Goal: Task Accomplishment & Management: Complete application form

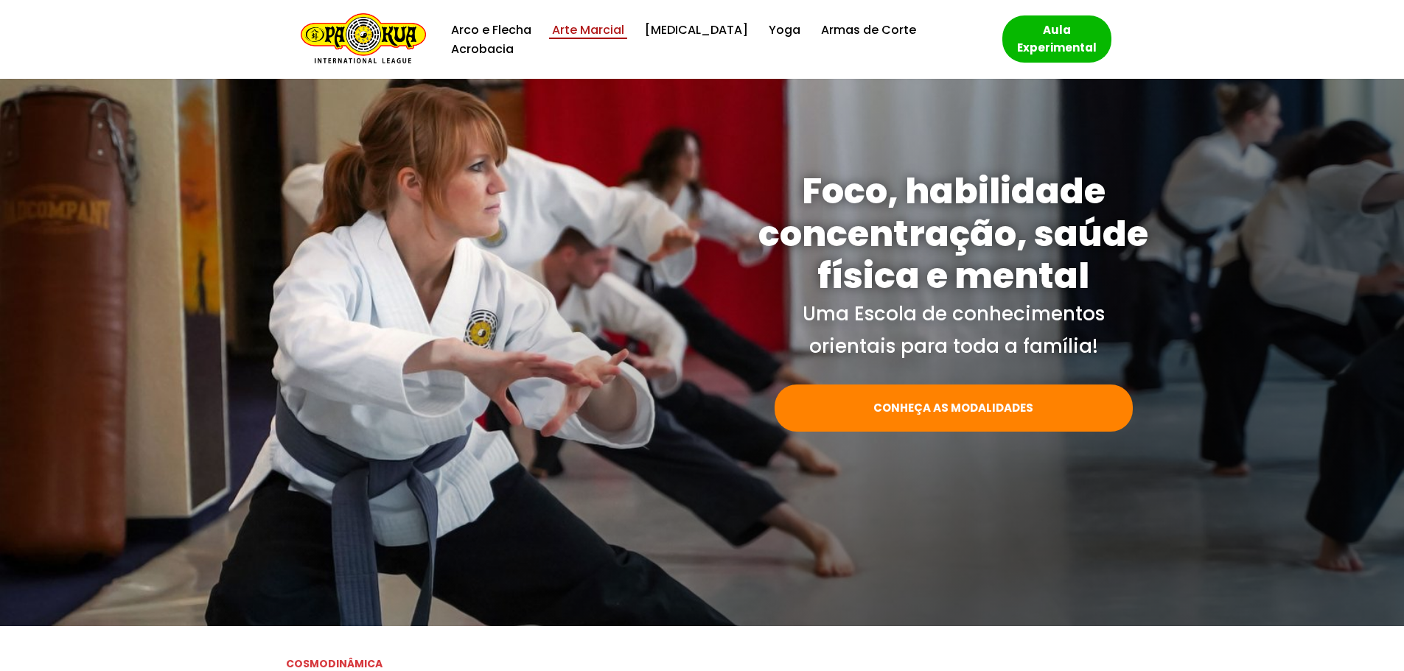
click at [601, 40] on link "Arte Marcial" at bounding box center [588, 30] width 72 height 20
click at [769, 40] on link "Yoga" at bounding box center [785, 30] width 32 height 20
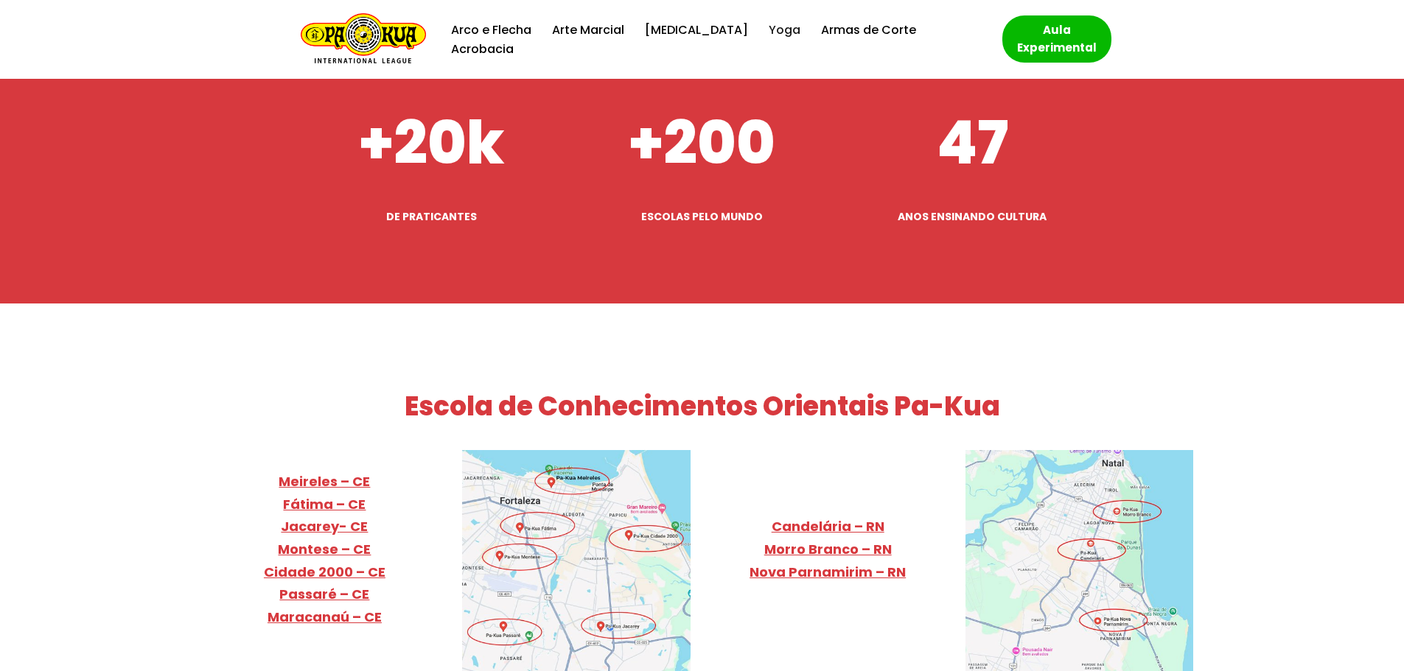
scroll to position [5793, 0]
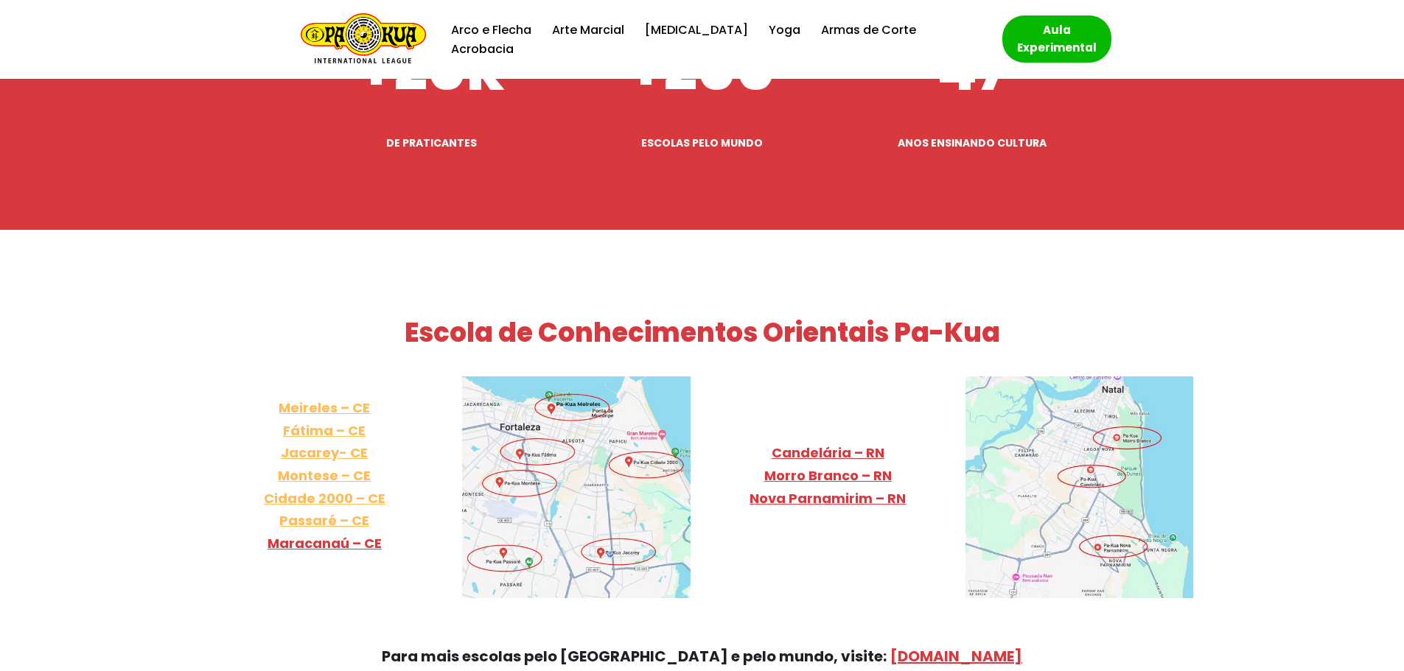
click at [353, 436] on link "Meireles – CE Fátima – CE Jacarey- CE Montese – CE Cidade 2000 – CE Passaré – CE" at bounding box center [325, 464] width 122 height 131
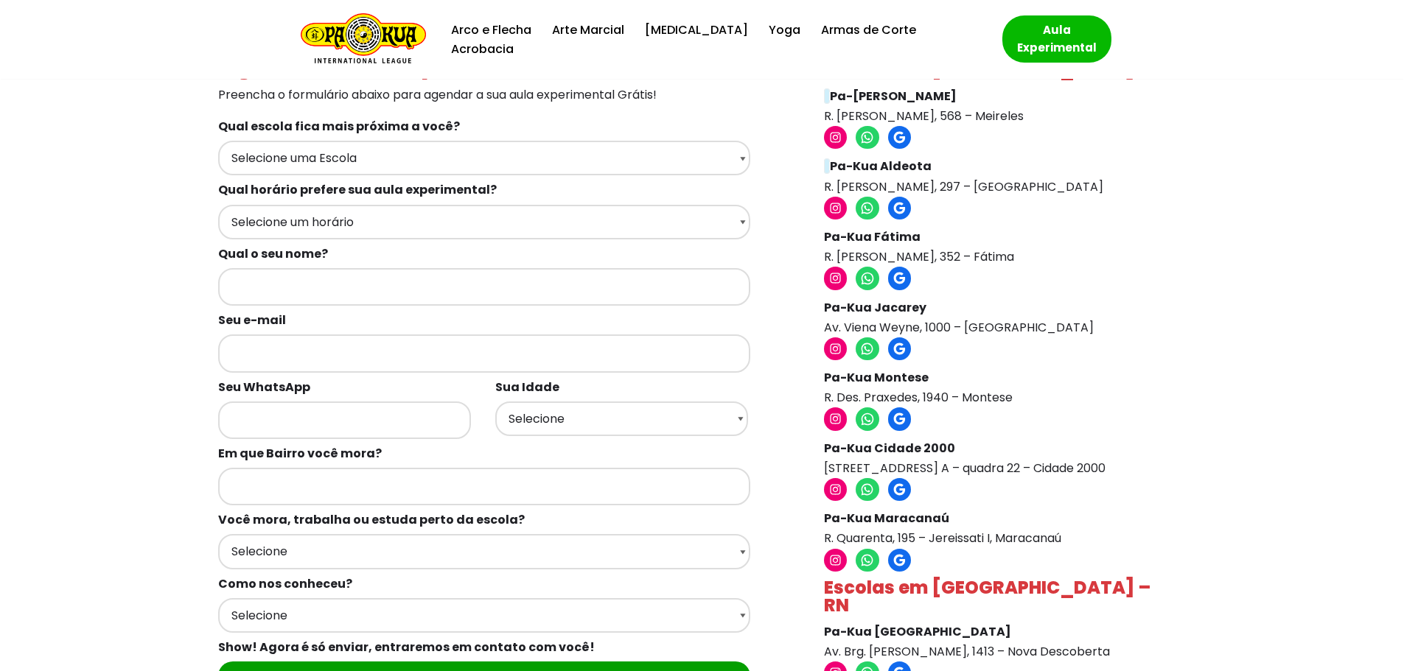
scroll to position [74, 0]
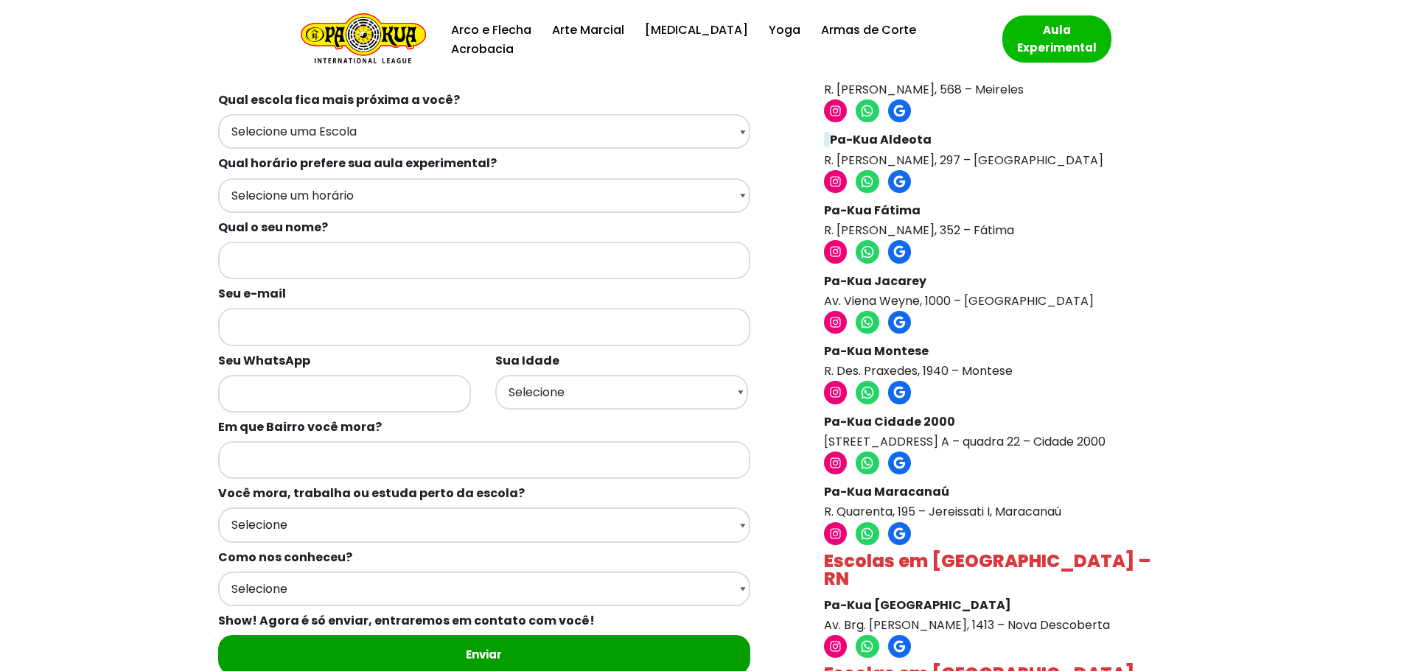
click at [1041, 436] on p "Pa-Kua Cidade 2000 [GEOGRAPHIC_DATA], 147 A – quadra 22 – Cidade 2000" at bounding box center [1001, 432] width 355 height 40
click at [843, 468] on icon at bounding box center [835, 463] width 15 height 15
click at [831, 464] on icon at bounding box center [836, 464] width 12 height 12
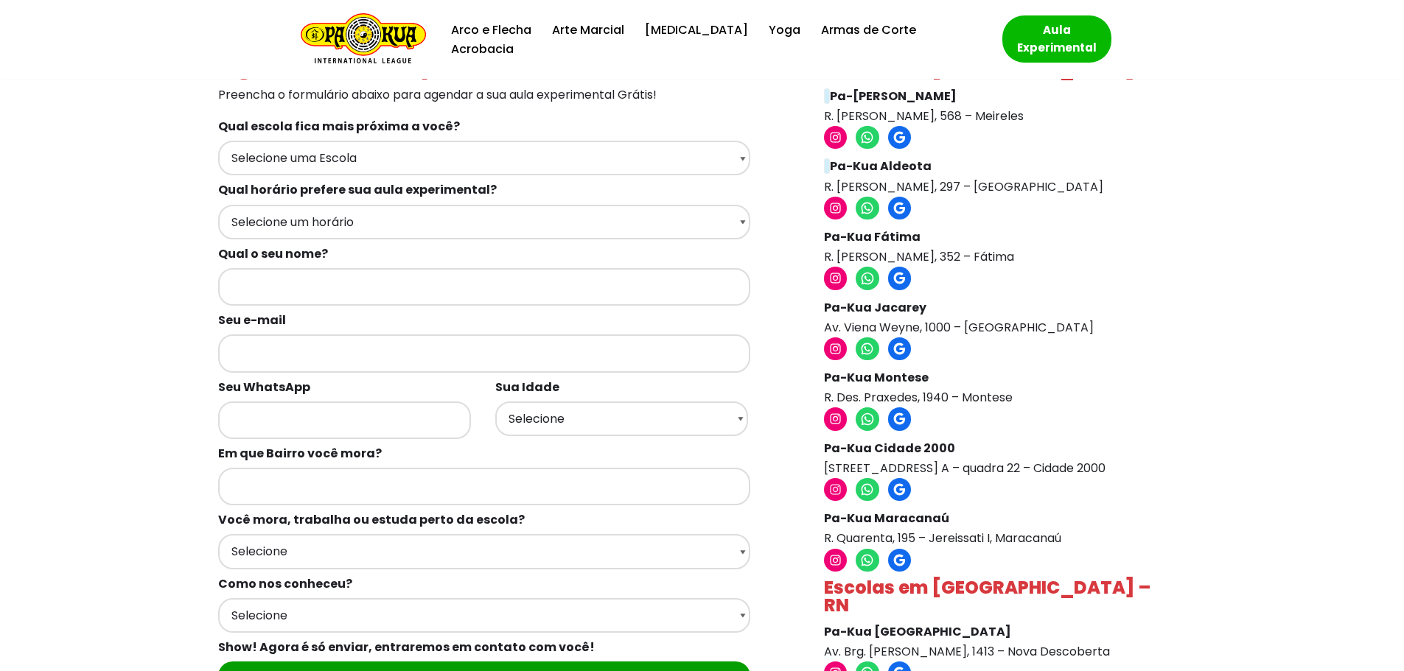
scroll to position [0, 0]
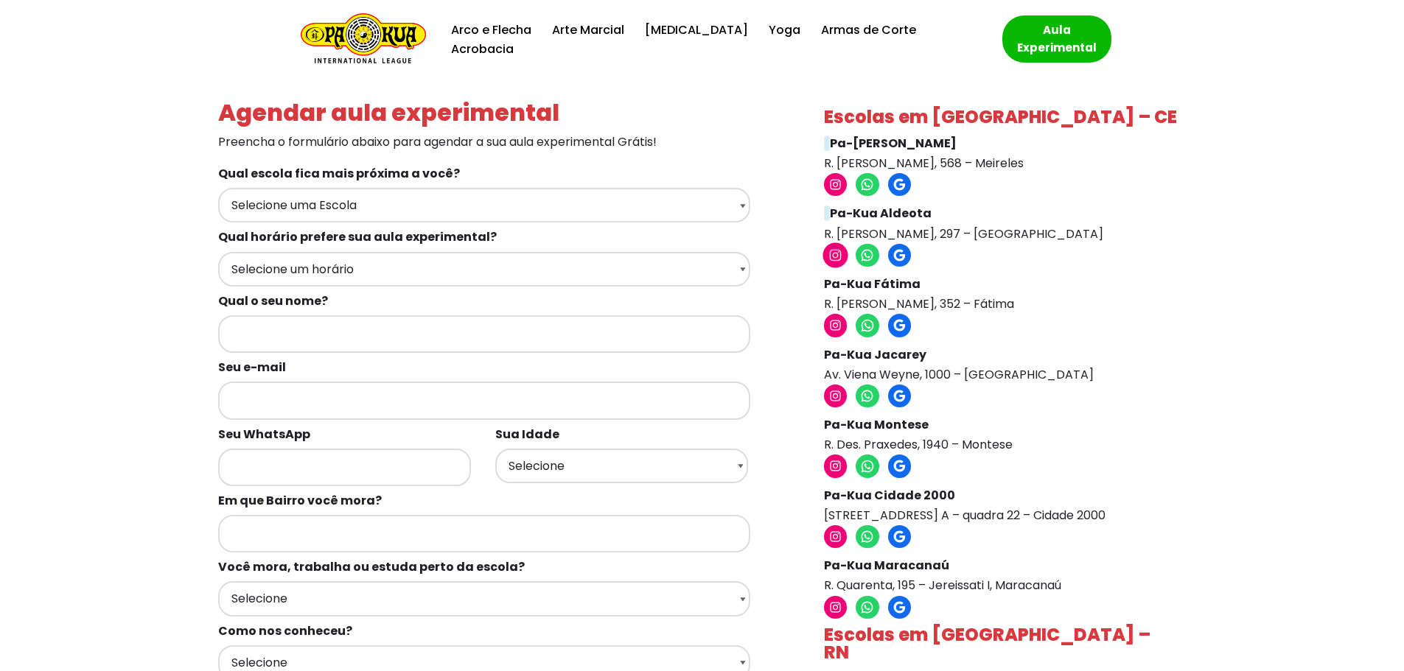
click at [836, 255] on icon at bounding box center [835, 255] width 15 height 15
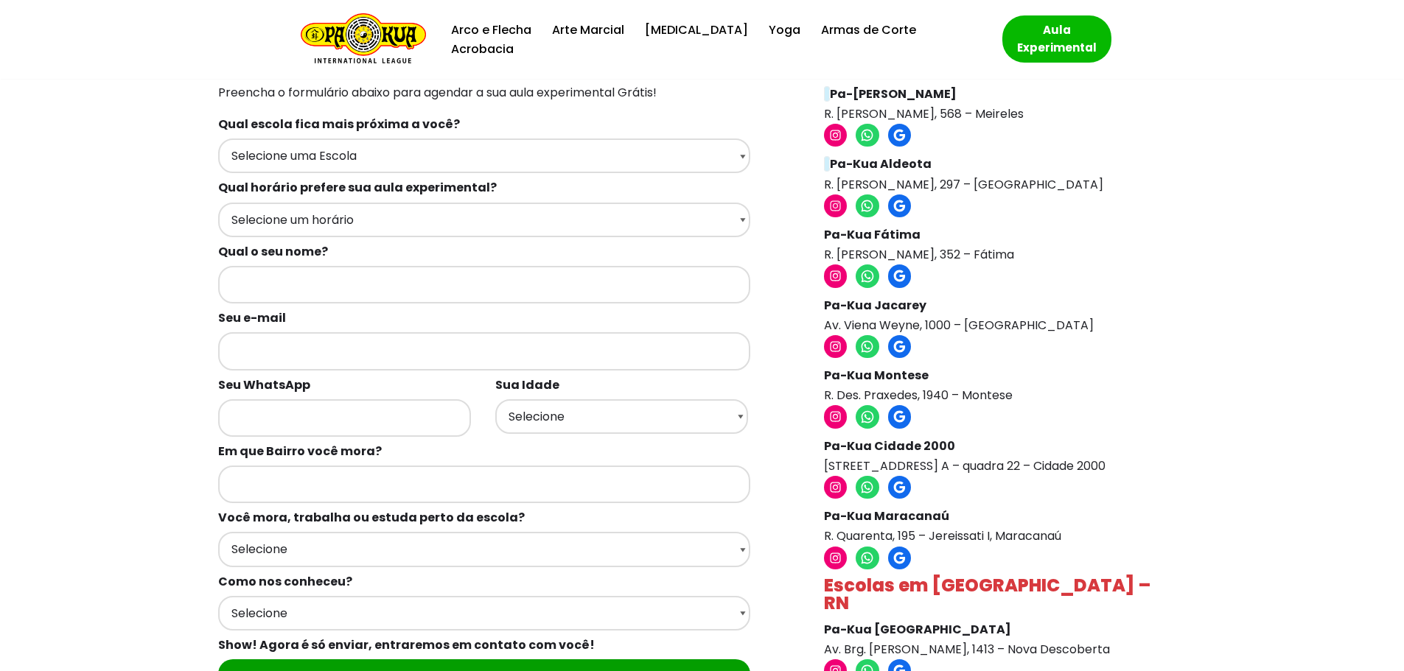
scroll to position [74, 0]
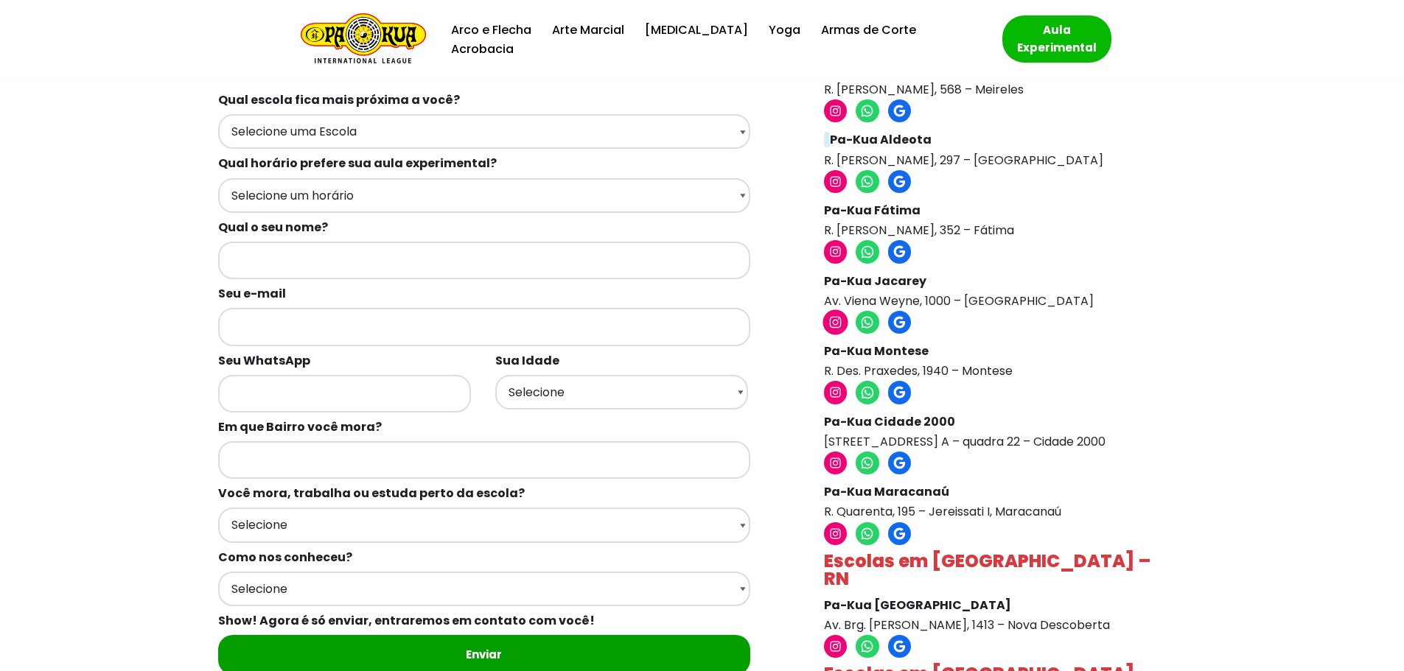
click at [838, 324] on icon at bounding box center [836, 323] width 12 height 12
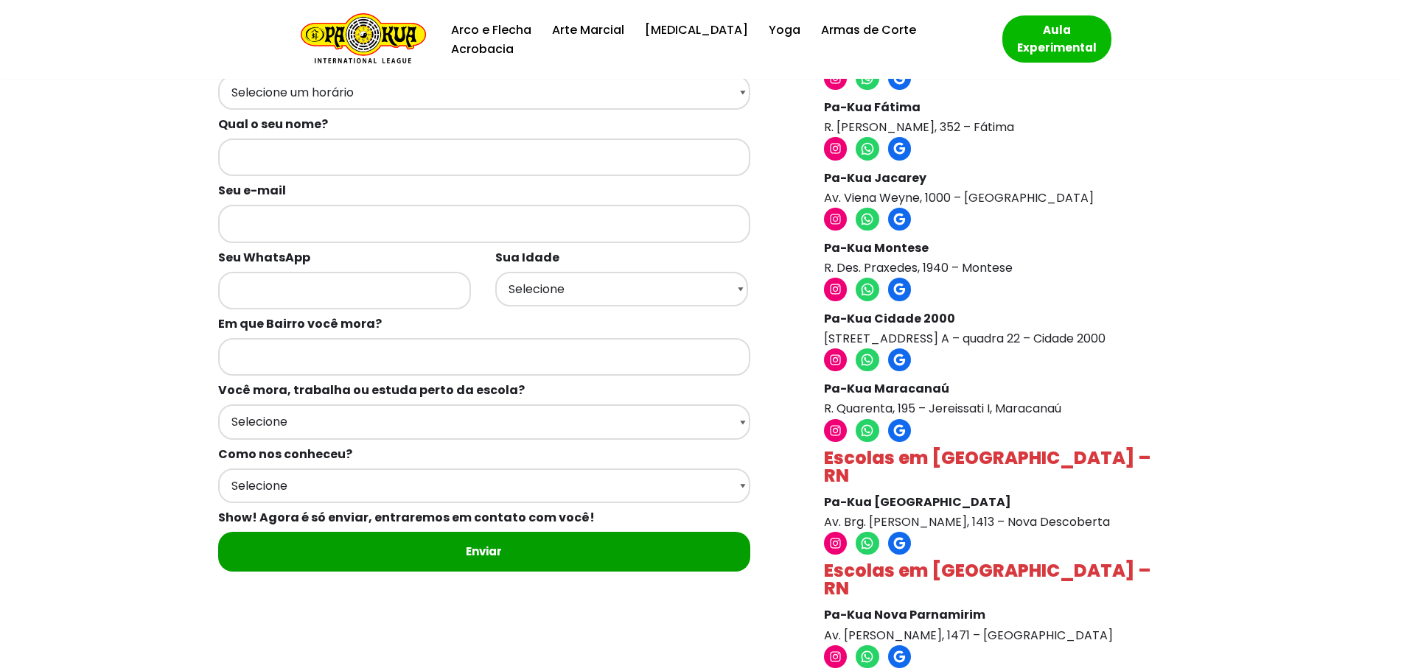
scroll to position [0, 0]
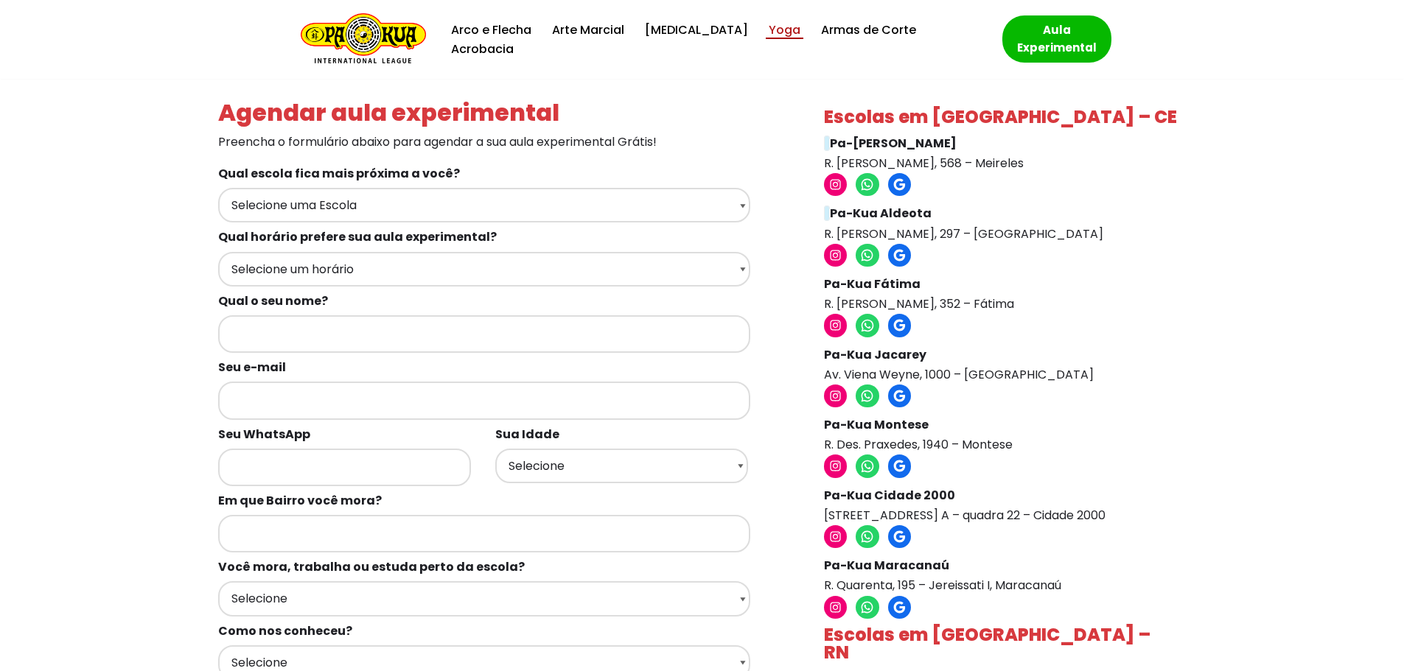
click at [769, 40] on link "Yoga" at bounding box center [785, 30] width 32 height 20
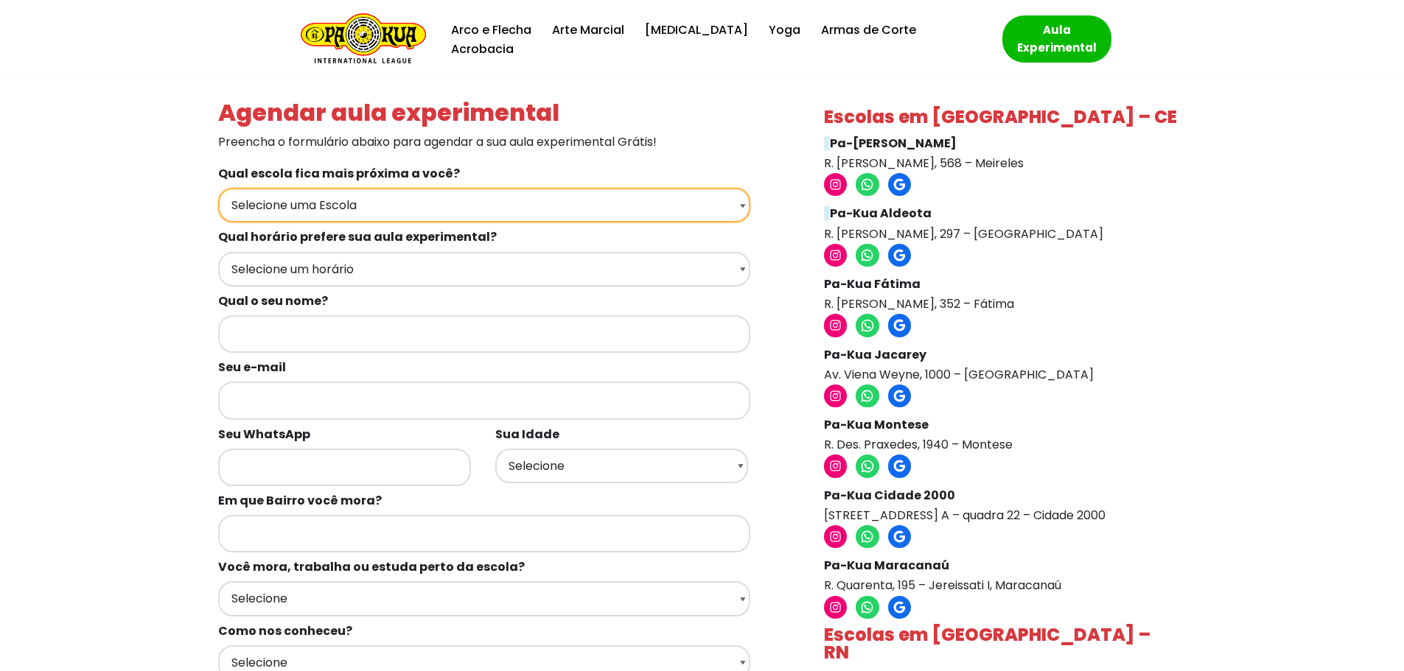
click at [540, 210] on select "Selecione uma Escola Fortaleza - Pa-Kua Meireles Fortaleza - Pa-Kua Aldeota For…" at bounding box center [484, 205] width 532 height 35
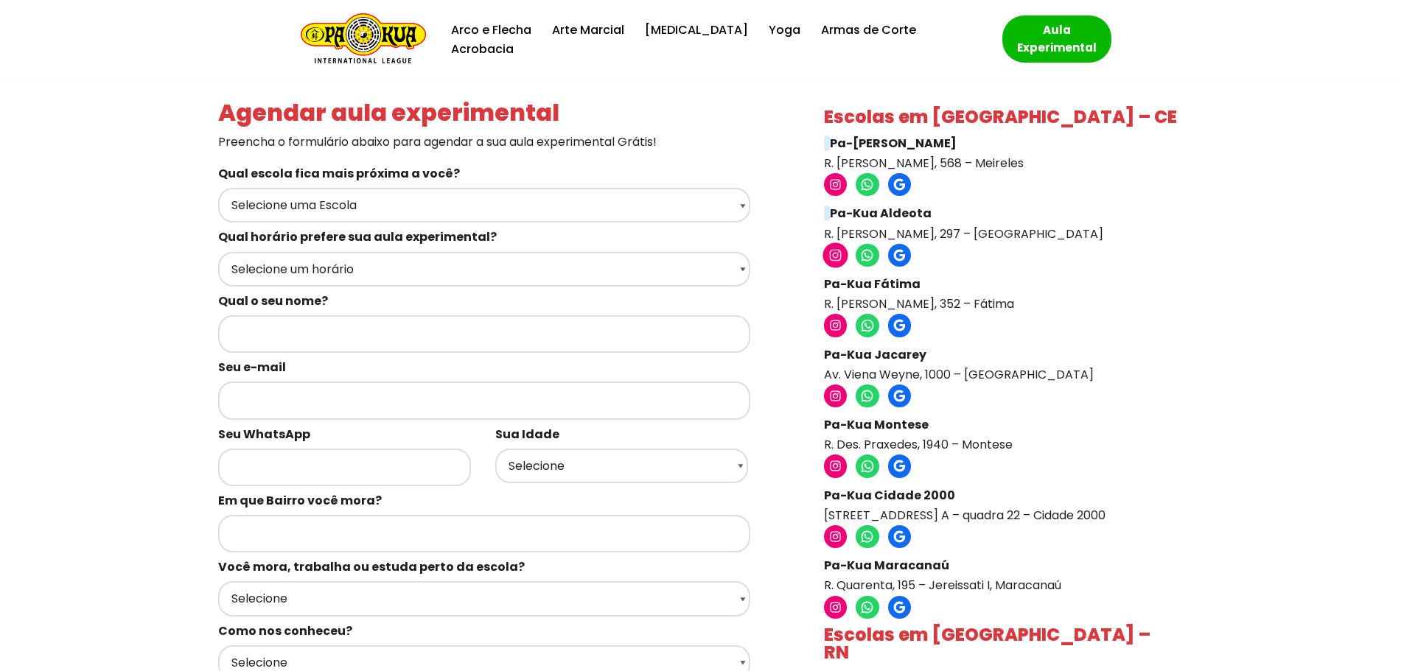
click at [837, 251] on icon at bounding box center [835, 255] width 15 height 15
click at [83, 164] on div "Agendar aula experimental Preencha o formulário abaixo para agendar a sua aula …" at bounding box center [702, 570] width 1393 height 983
click at [85, 173] on div "Agendar aula experimental Preencha o formulário abaixo para agendar a sua aula …" at bounding box center [702, 570] width 1393 height 983
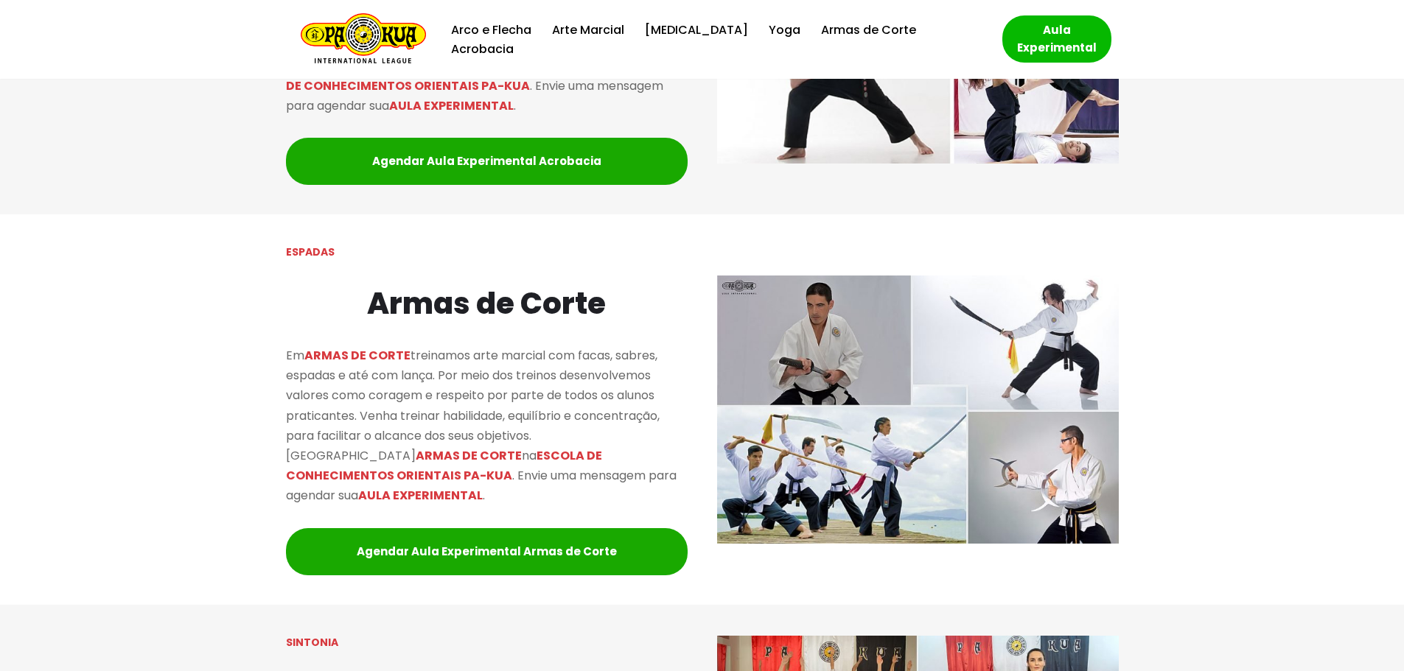
scroll to position [1887, 0]
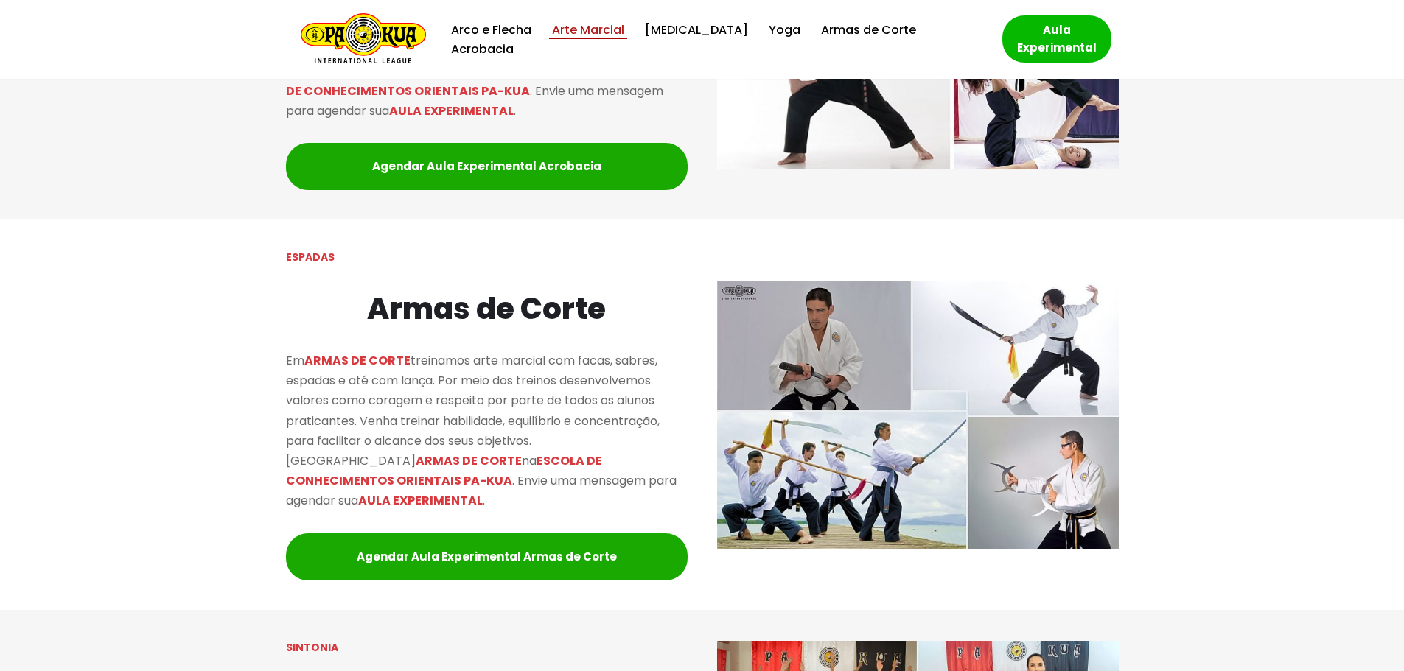
click at [614, 32] on link "Arte Marcial" at bounding box center [588, 30] width 72 height 20
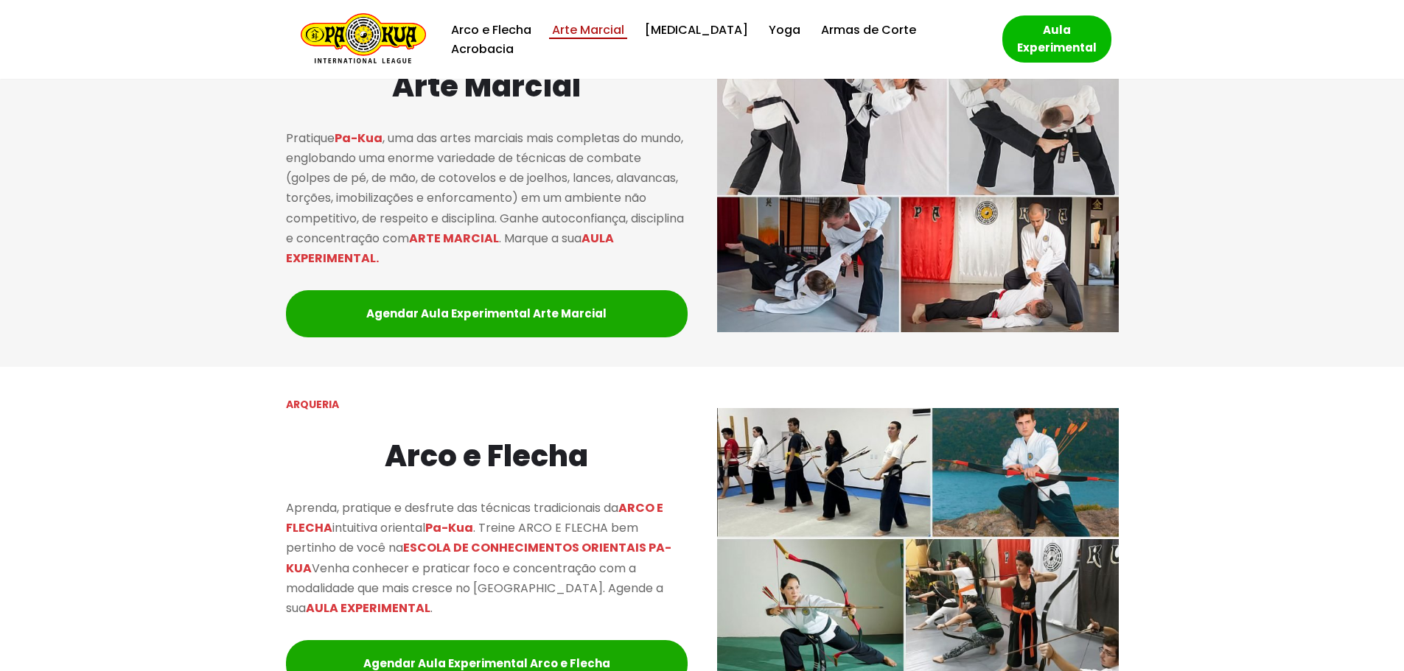
scroll to position [1016, 0]
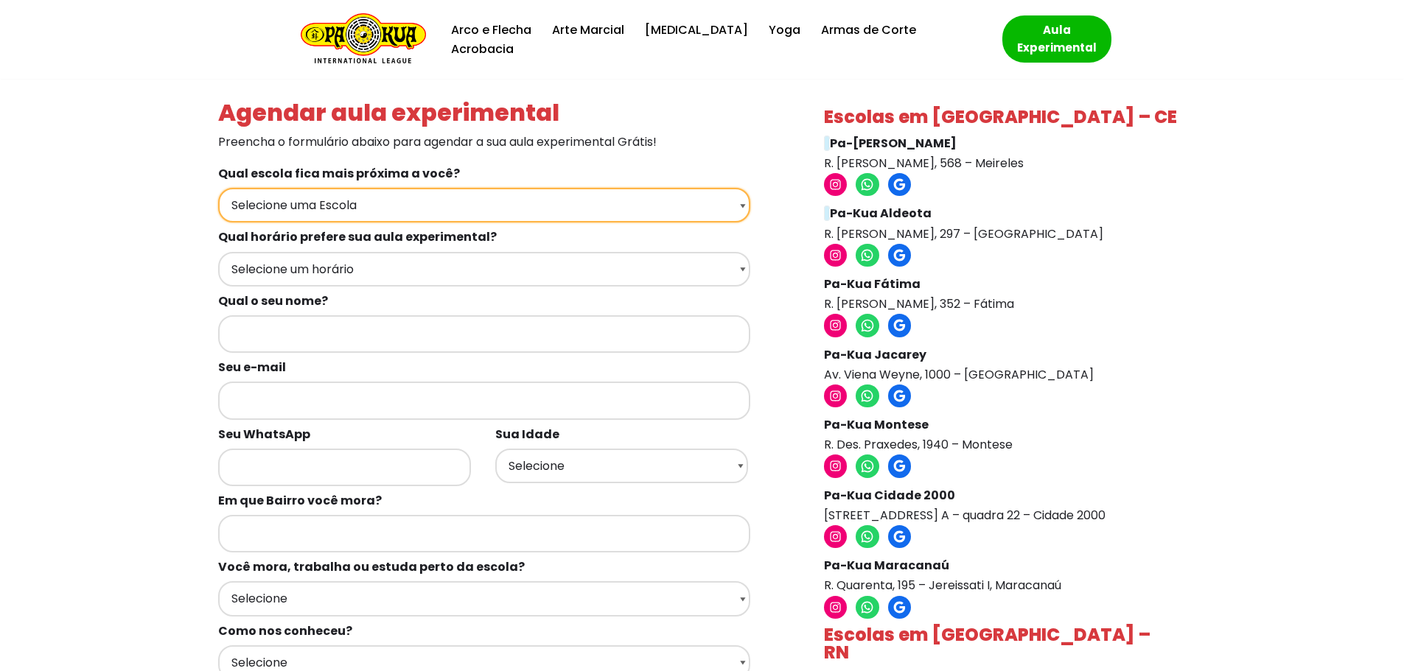
click at [548, 211] on select "Selecione uma Escola Fortaleza - Pa-Kua Meireles Fortaleza - Pa-Kua Aldeota For…" at bounding box center [484, 205] width 532 height 35
select select "[GEOGRAPHIC_DATA] - Pa-Kua Aldeota"
click at [218, 188] on select "Selecione uma Escola Fortaleza - [GEOGRAPHIC_DATA] [GEOGRAPHIC_DATA] - [GEOGRAP…" at bounding box center [484, 205] width 532 height 35
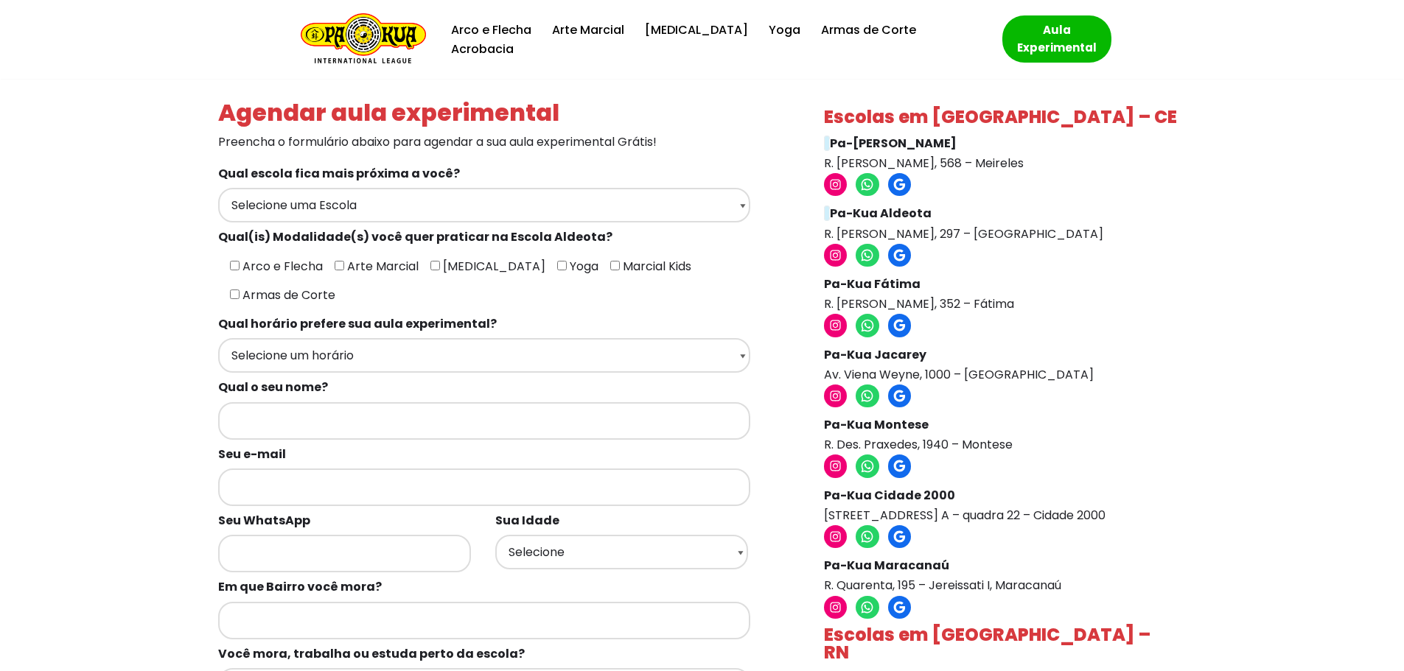
click at [335, 265] on input"] "Arte Marcial" at bounding box center [340, 266] width 10 height 10
checkbox input"] "true"
click at [557, 266] on input"] "Yoga" at bounding box center [562, 266] width 10 height 10
checkbox input"] "true"
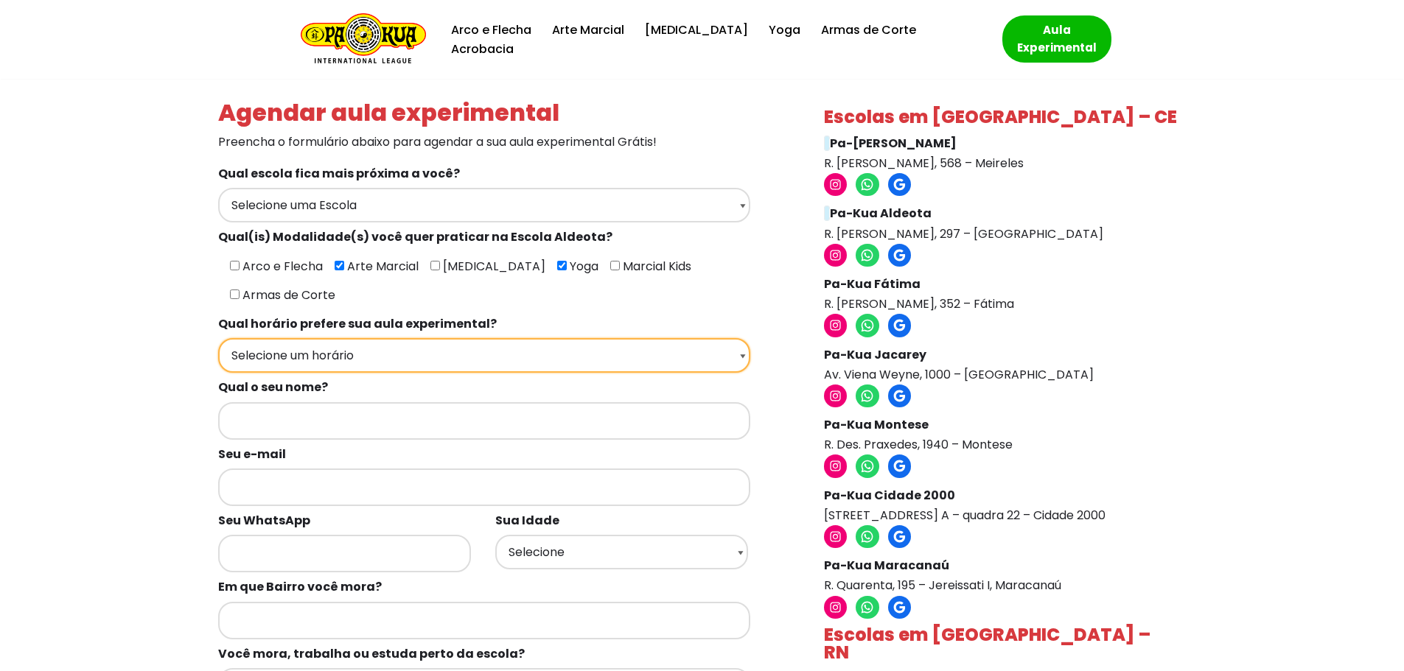
click at [446, 338] on select "Selecione um horário Manhã Tarde Noite" at bounding box center [484, 355] width 532 height 35
select select "Noite"
click at [218, 338] on select "Selecione um horário Manhã Tarde Noite" at bounding box center [484, 355] width 532 height 35
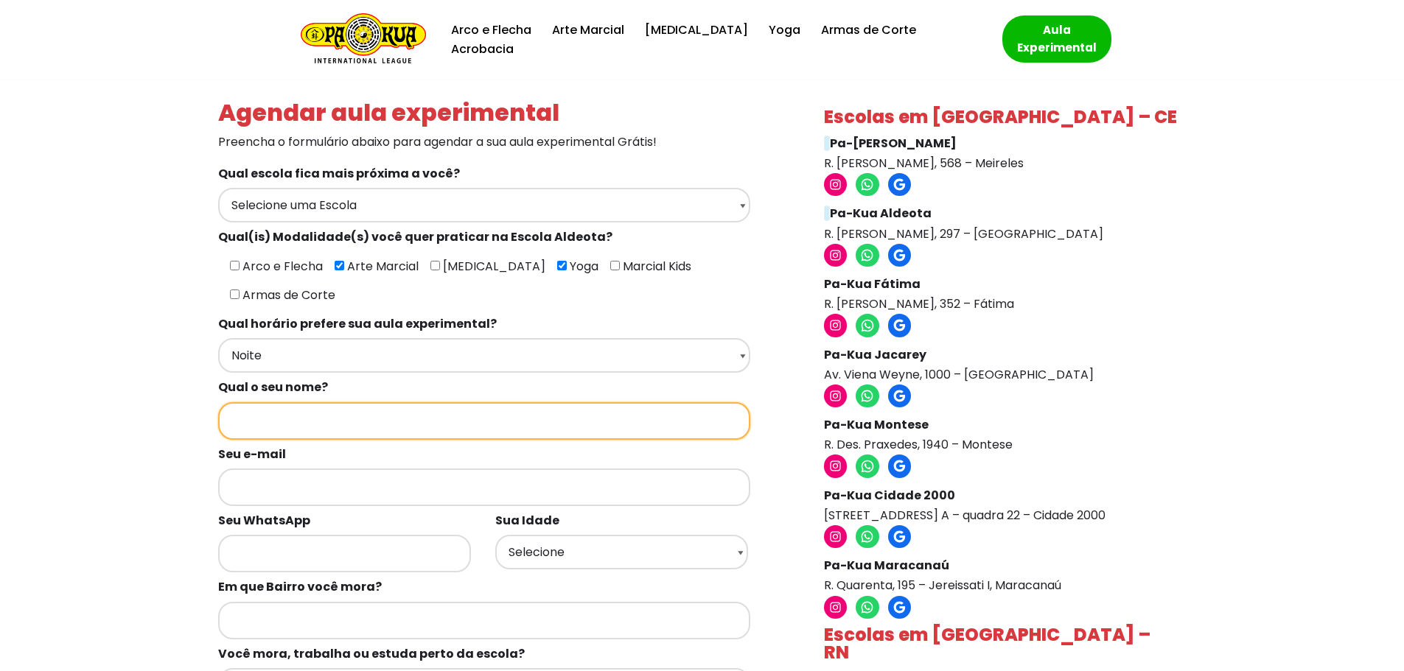
click at [536, 402] on input "Formulários de contato" at bounding box center [484, 421] width 532 height 38
type input "ADRIANA PEREIRA SABOYA"
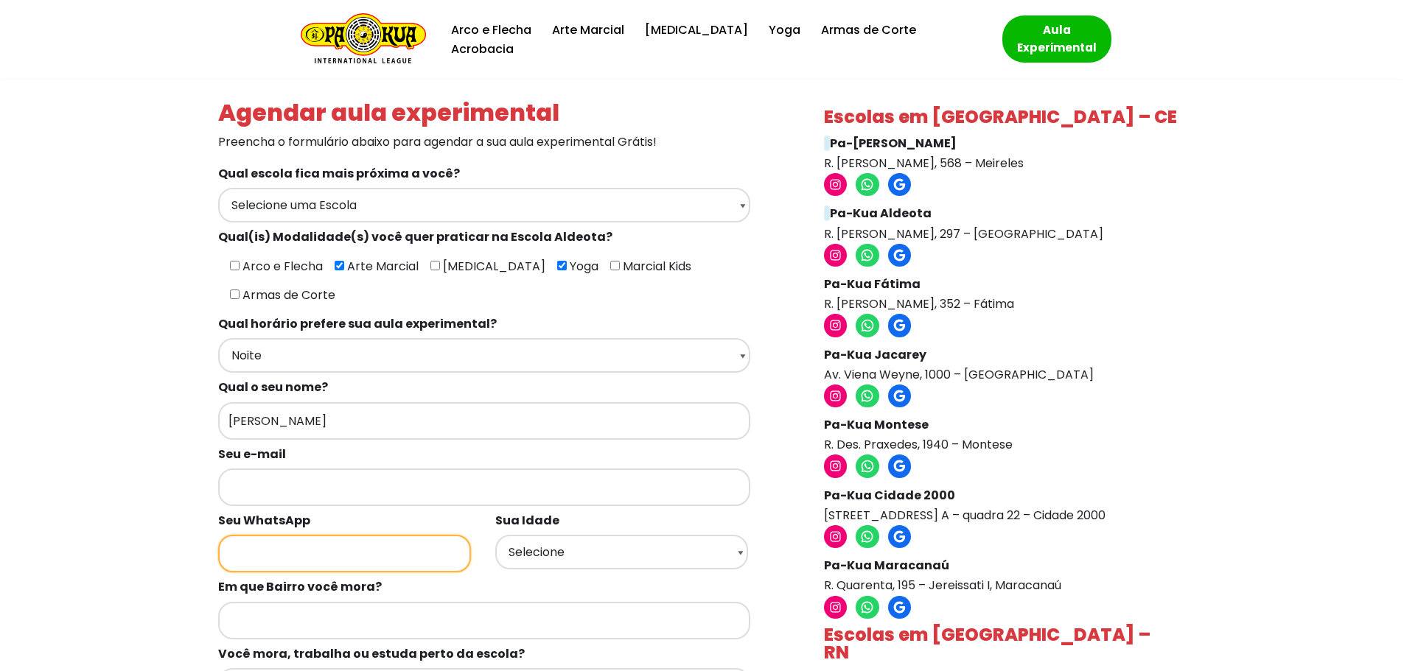
type input "85999944454"
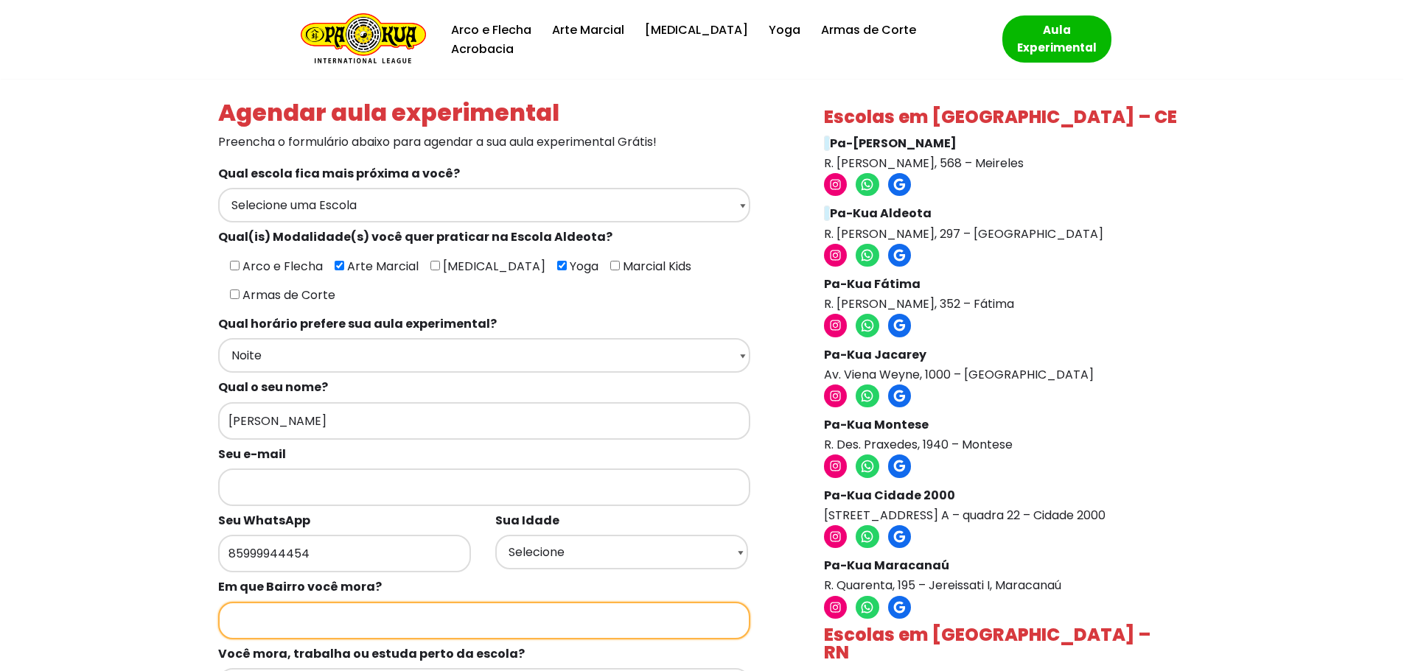
type input "Cocó"
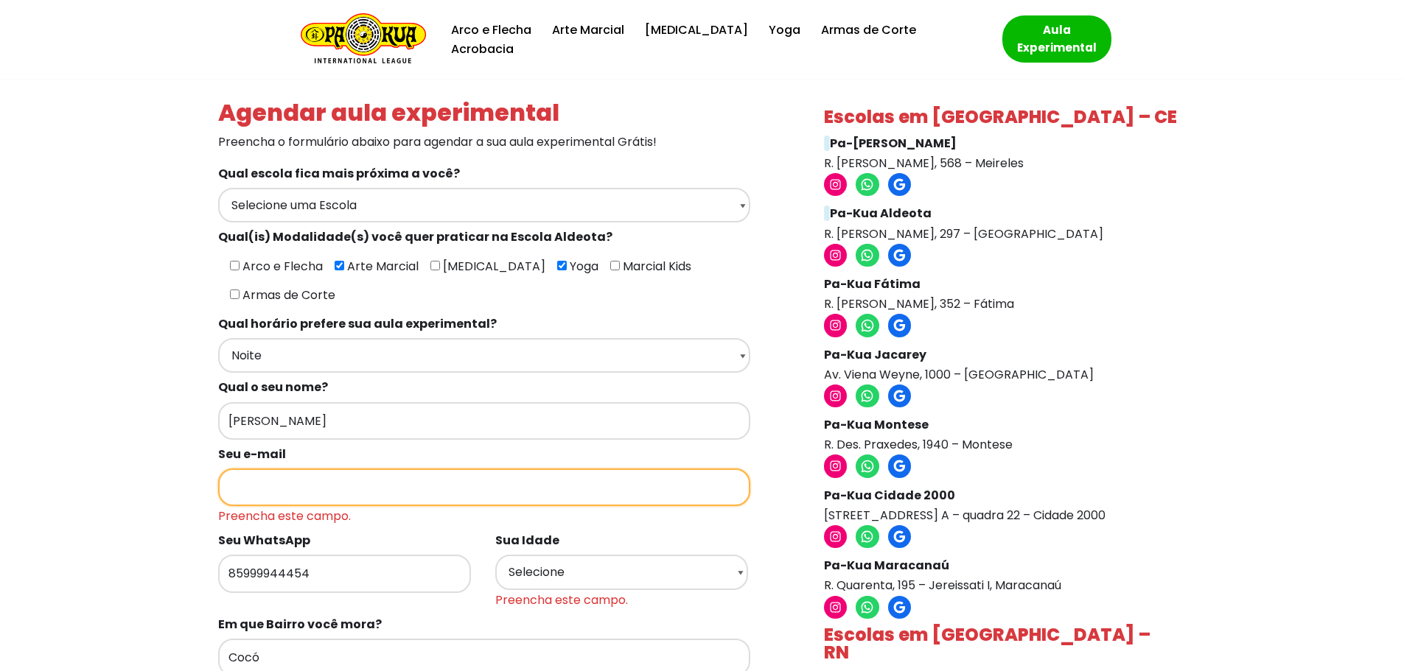
click at [419, 469] on input "Formulários de contato" at bounding box center [484, 488] width 532 height 38
type input "adrianasaboya@gmail.com"
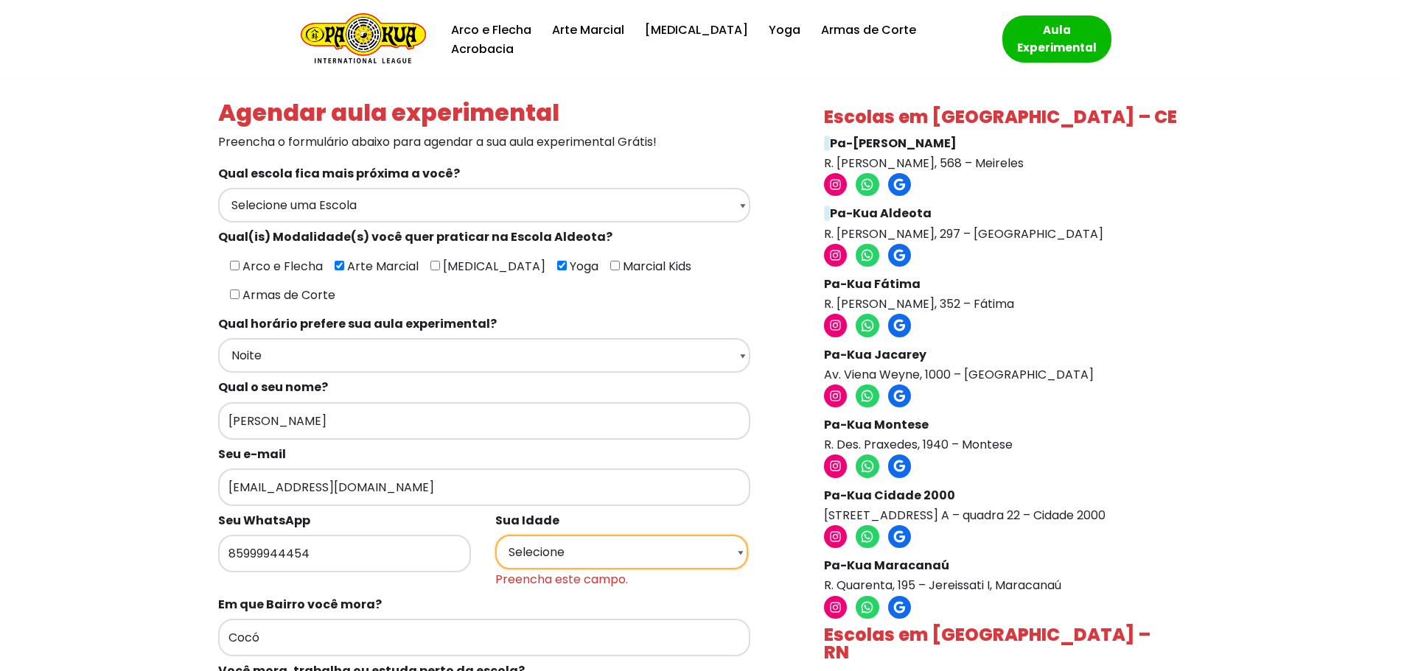
click at [616, 546] on span "Selecione 18 19 20 21 22 23 24 25 26 27 28 29 30 31 32 33 34 35 36 37 38 39 40 …" at bounding box center [628, 567] width 266 height 46
select select "50+"
click at [495, 535] on select "Selecione 18 19 20 21 22 23 24 25 26 27 28 29 30 31 32 33 34 35 36 37 38 39 40 …" at bounding box center [621, 552] width 253 height 35
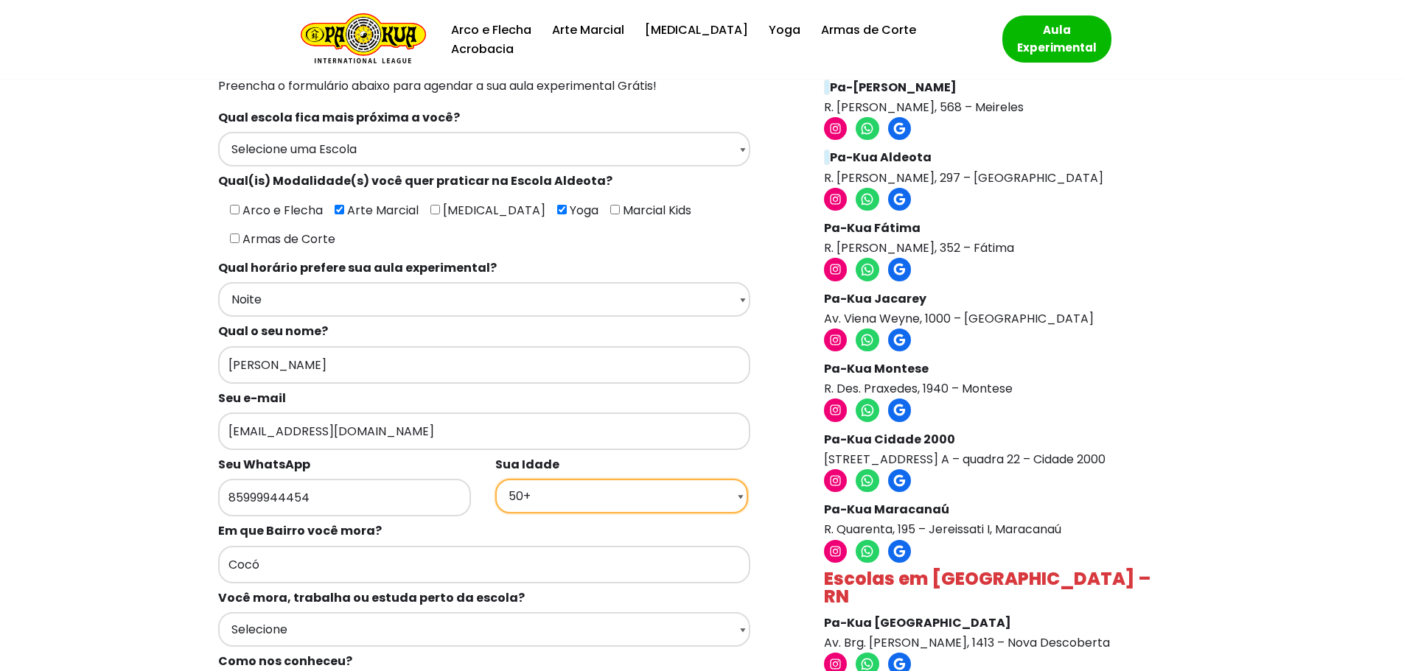
scroll to position [221, 0]
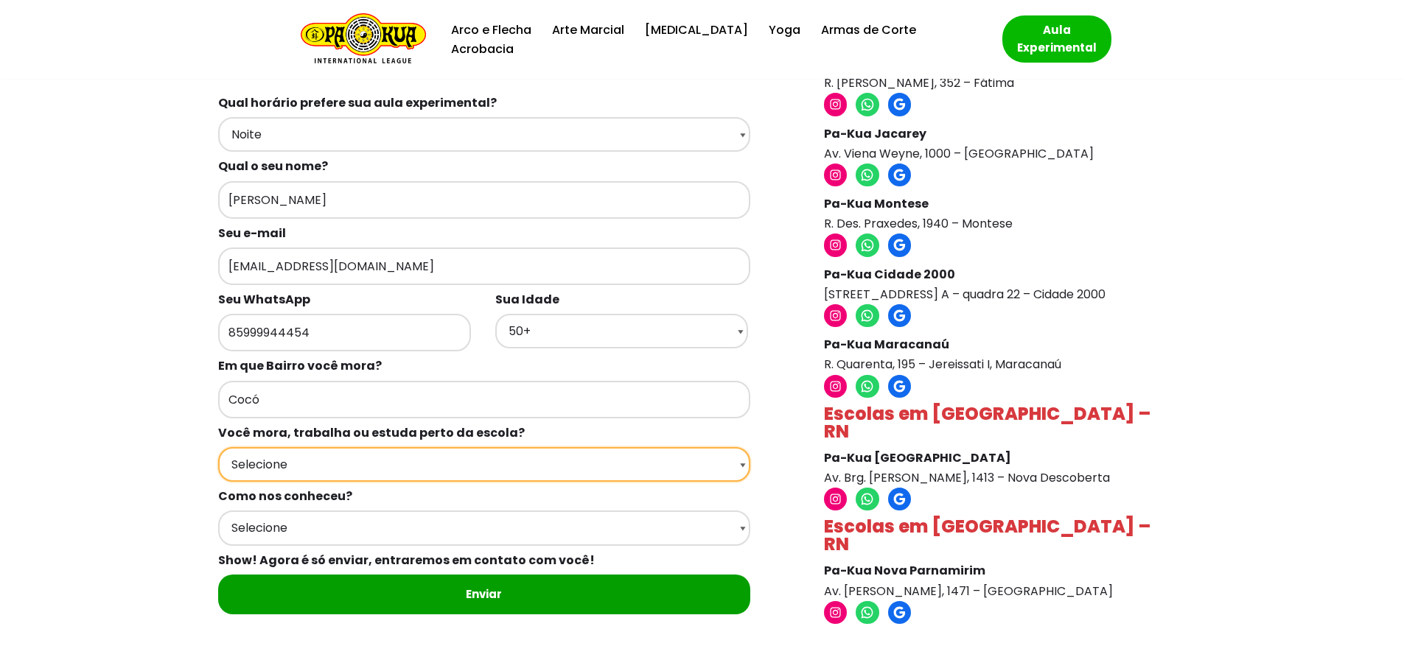
click at [360, 447] on select "Selecione Moro Perto Trabalho Perto Estudo Perto Passo Perto" at bounding box center [484, 464] width 532 height 35
select select "Moro Perto"
click at [218, 447] on select "Selecione Moro Perto Trabalho Perto Estudo Perto Passo Perto" at bounding box center [484, 464] width 532 height 35
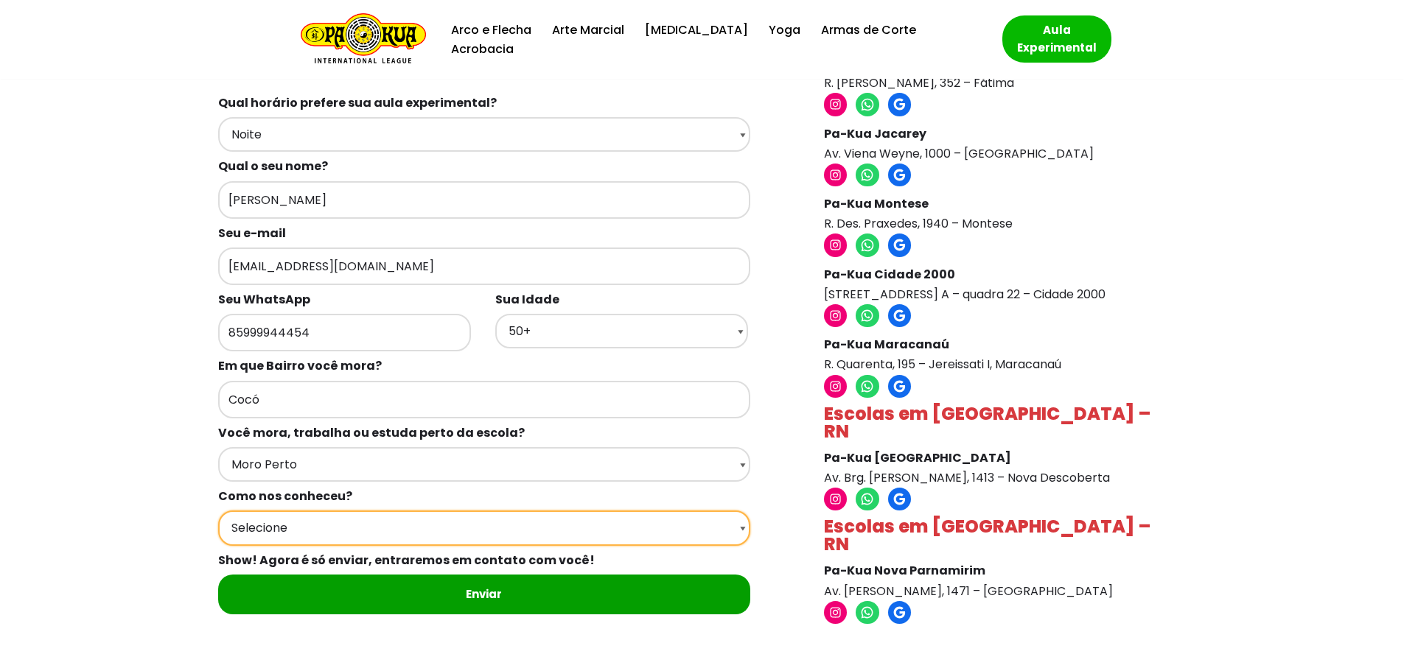
click at [342, 511] on select "Selecione Google Passei em frente Indicação Instagram Facebook" at bounding box center [484, 528] width 532 height 35
select select "Instagram"
click at [218, 511] on select "Selecione Google Passei em frente Indicação Instagram Facebook" at bounding box center [484, 528] width 532 height 35
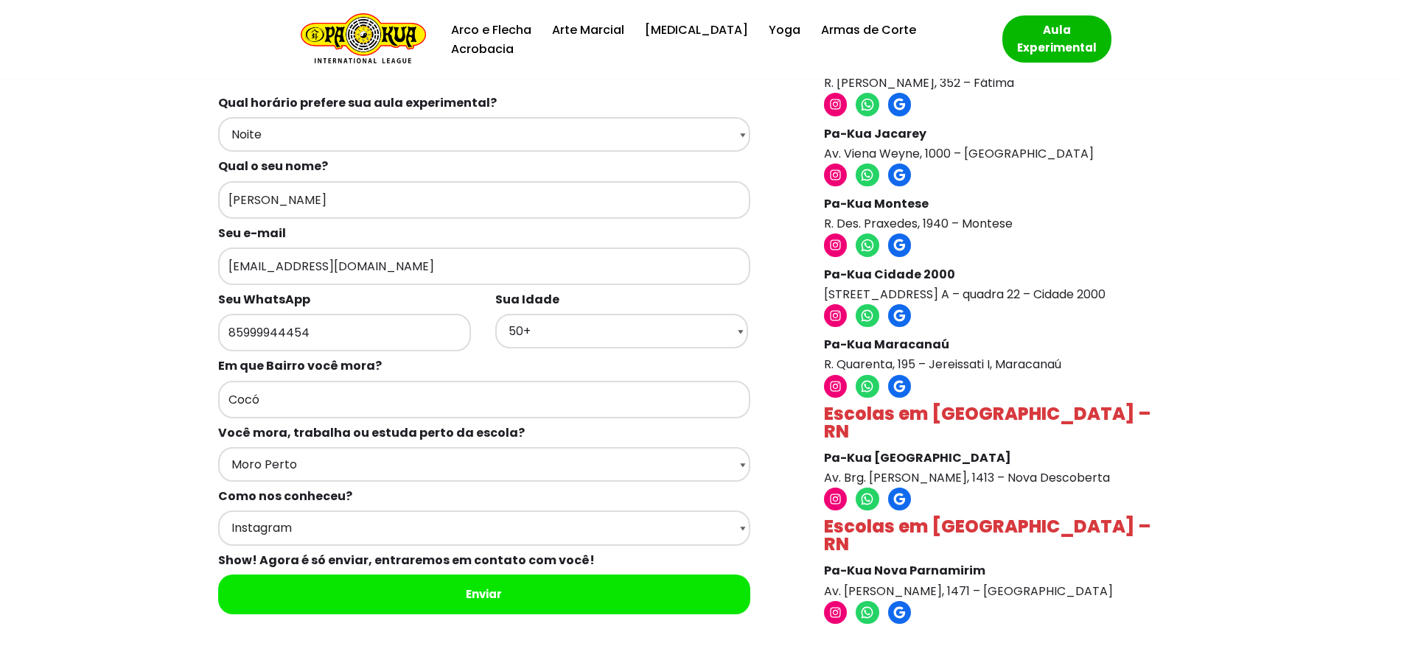
click at [452, 581] on input "Enviar" at bounding box center [484, 595] width 532 height 40
